Goal: Task Accomplishment & Management: Manage account settings

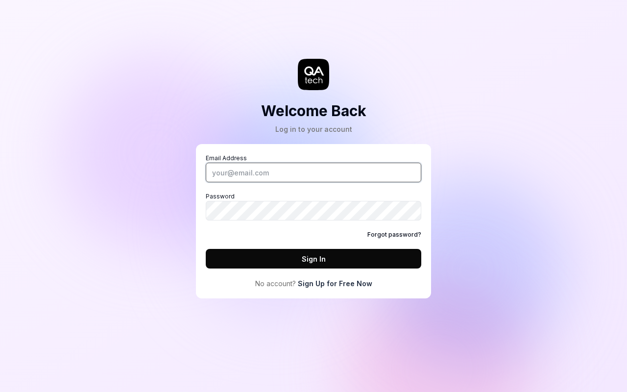
click at [314, 173] on input "Email Address" at bounding box center [314, 173] width 216 height 20
type input "patrick+test@qa.tech"
click at [314, 259] on button "Sign In" at bounding box center [314, 259] width 216 height 20
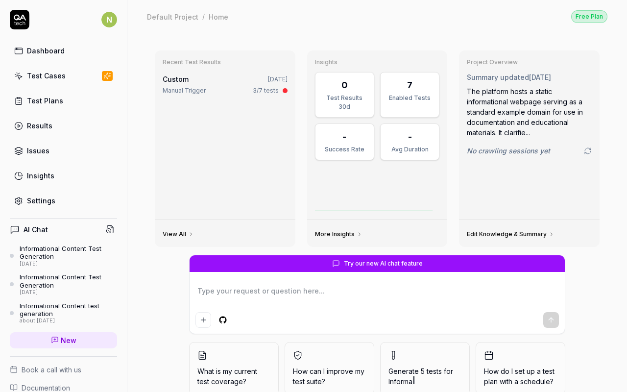
type textarea "*"
click at [64, 201] on link "Settings" at bounding box center [63, 200] width 107 height 19
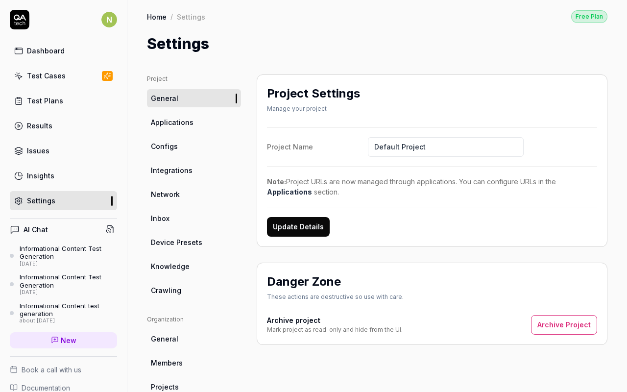
click at [164, 146] on span "Configs" at bounding box center [164, 146] width 27 height 10
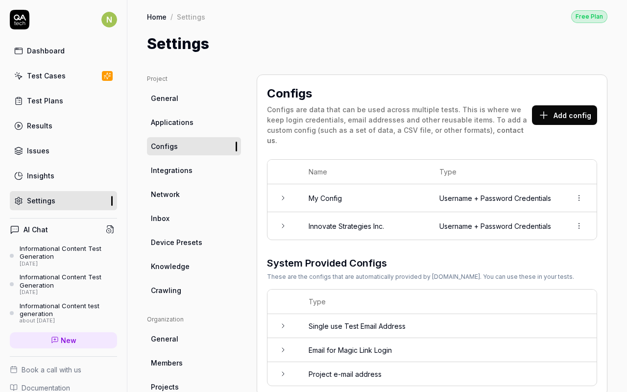
click at [566, 110] on button "Add config" at bounding box center [564, 115] width 65 height 20
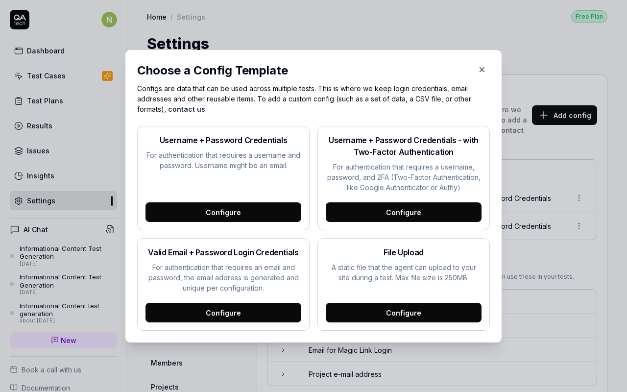
click at [224, 212] on div "Configure" at bounding box center [224, 212] width 156 height 20
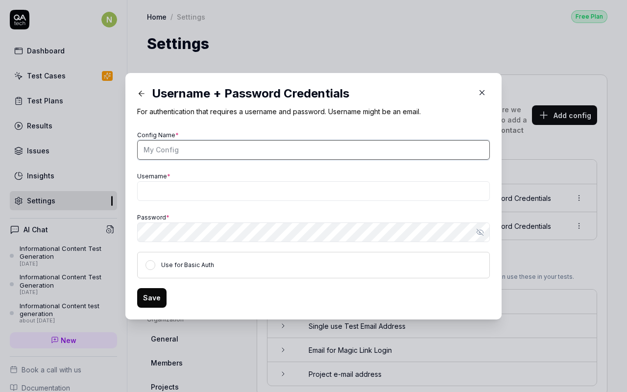
click at [314, 150] on input "Config Name *" at bounding box center [313, 150] width 353 height 20
type input "NovaTech Innovations Inc."
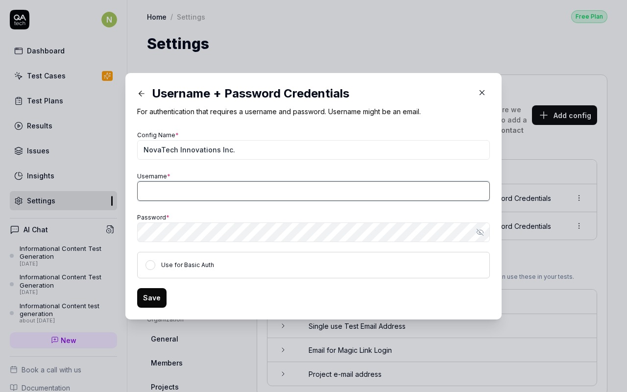
click at [314, 191] on input "Username *" at bounding box center [313, 191] width 353 height 20
type input "StellarPath_2023"
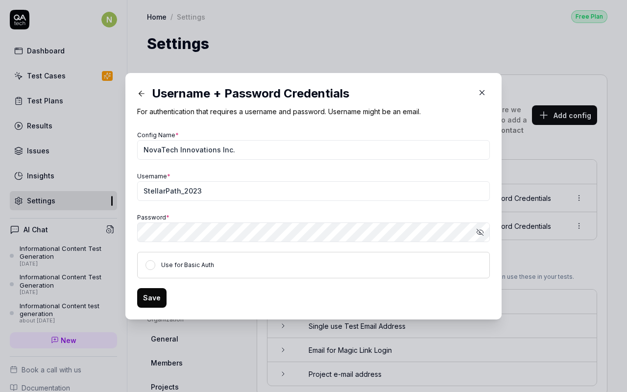
click at [151, 298] on button "Save" at bounding box center [151, 298] width 29 height 20
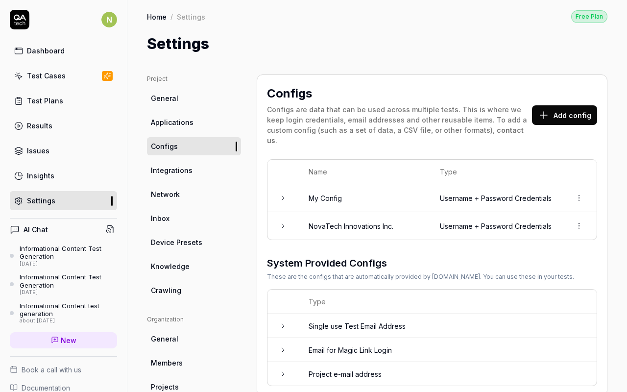
click at [432, 222] on td "Username + Password Credentials" at bounding box center [495, 225] width 131 height 27
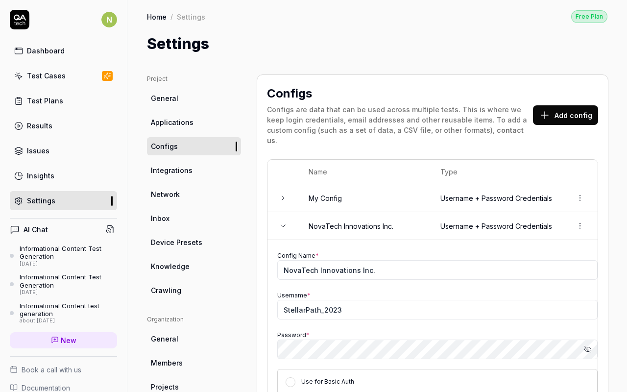
click at [580, 222] on html "N Dashboard Test Cases Test Plans Results Issues Insights Settings AI Chat Info…" at bounding box center [313, 196] width 627 height 392
click at [535, 265] on span "Delete" at bounding box center [536, 265] width 23 height 10
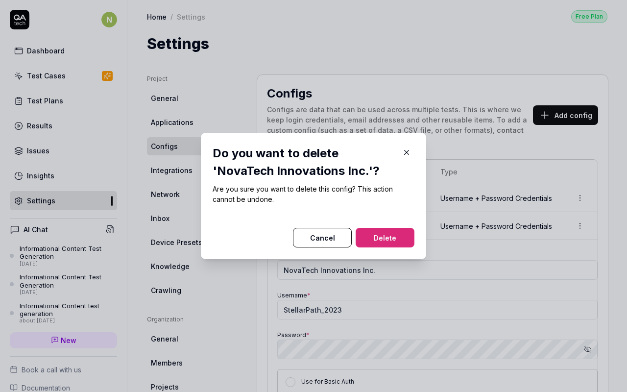
click at [385, 238] on button "Delete" at bounding box center [385, 238] width 59 height 20
